Goal: Task Accomplishment & Management: Use online tool/utility

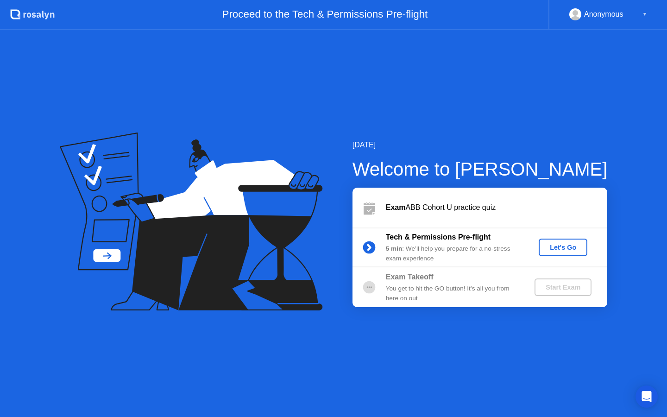
click at [555, 249] on div "Let's Go" at bounding box center [563, 247] width 41 height 7
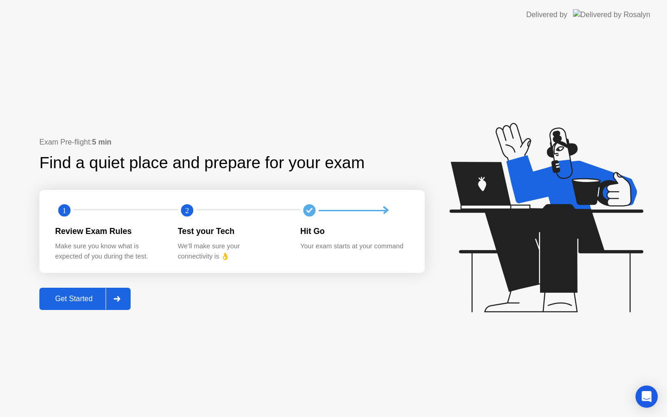
click at [86, 303] on div "Get Started" at bounding box center [73, 299] width 63 height 8
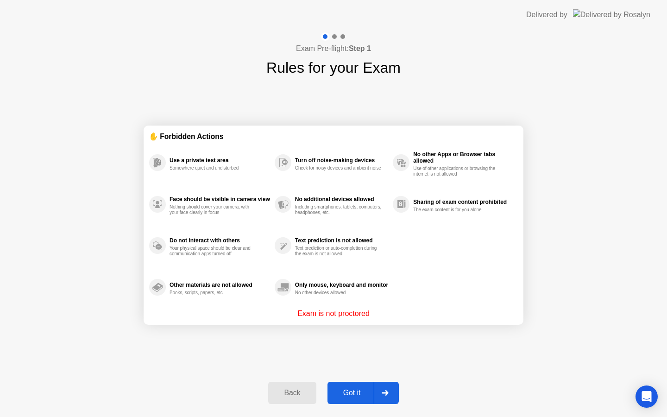
click at [361, 393] on div "Got it" at bounding box center [352, 393] width 44 height 8
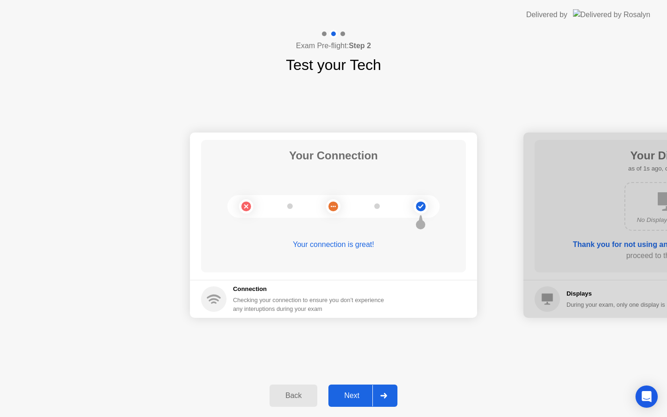
click at [223, 307] on circle at bounding box center [213, 298] width 25 height 25
click at [384, 389] on div at bounding box center [384, 395] width 22 height 21
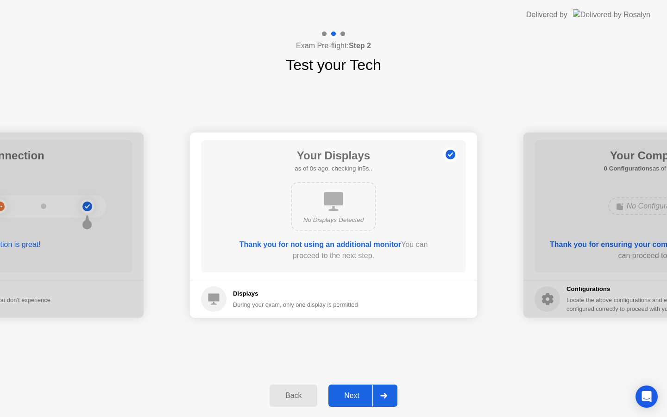
click at [384, 390] on div at bounding box center [384, 395] width 22 height 21
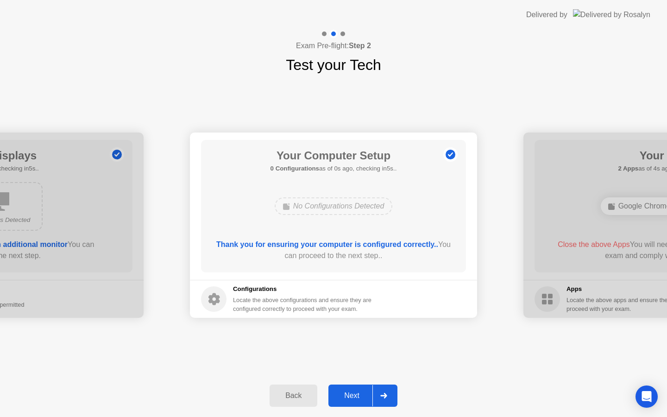
click at [384, 390] on div at bounding box center [384, 395] width 22 height 21
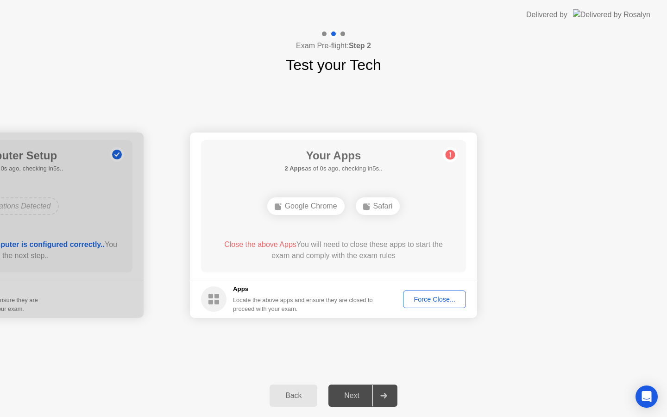
click at [384, 390] on div at bounding box center [384, 395] width 22 height 21
click at [423, 297] on div "Force Close..." at bounding box center [434, 299] width 57 height 7
click at [433, 299] on div "Force Close..." at bounding box center [434, 299] width 57 height 7
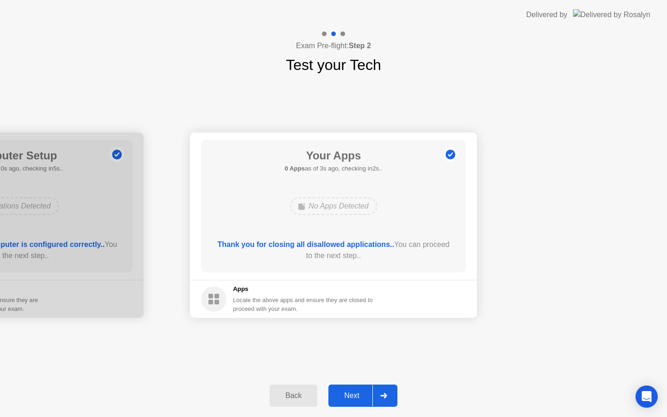
click at [353, 392] on div "Next" at bounding box center [351, 396] width 41 height 8
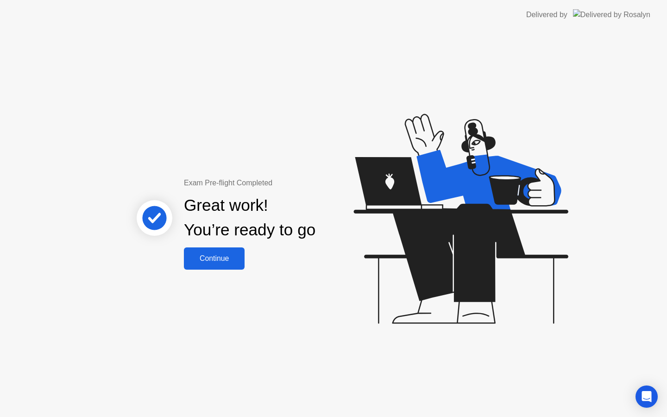
click at [218, 259] on div "Continue" at bounding box center [214, 258] width 55 height 8
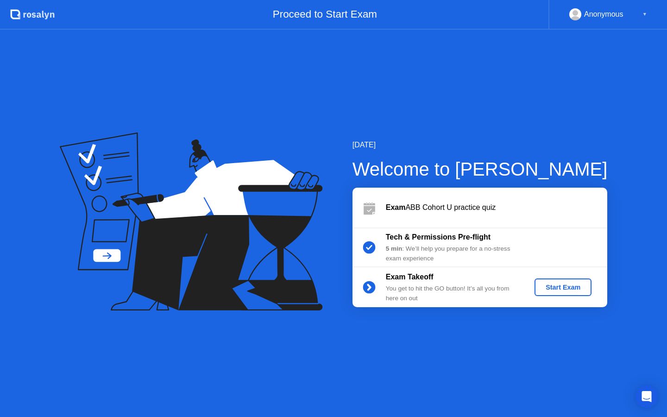
click at [584, 284] on div "Start Exam" at bounding box center [563, 287] width 50 height 7
